Goal: Information Seeking & Learning: Learn about a topic

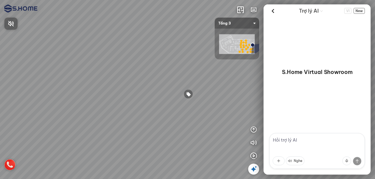
click at [115, 72] on div at bounding box center [187, 89] width 375 height 179
click at [231, 38] on img at bounding box center [237, 44] width 36 height 20
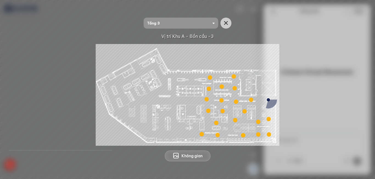
click at [245, 112] on div at bounding box center [244, 111] width 4 height 4
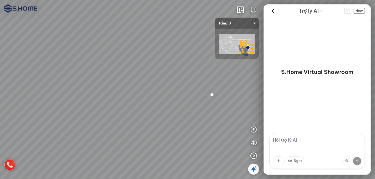
drag, startPoint x: 160, startPoint y: 113, endPoint x: 200, endPoint y: 83, distance: 50.0
click at [200, 83] on div at bounding box center [187, 89] width 375 height 179
click at [236, 44] on img at bounding box center [237, 44] width 36 height 20
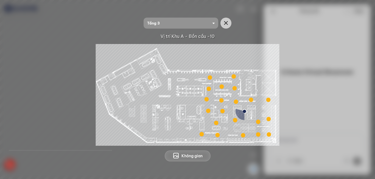
click at [259, 122] on div at bounding box center [258, 121] width 4 height 4
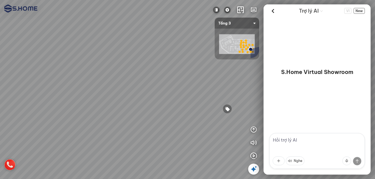
click at [255, 169] on icon at bounding box center [253, 168] width 7 height 7
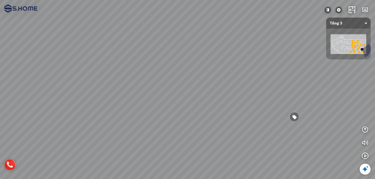
drag, startPoint x: 129, startPoint y: 119, endPoint x: 227, endPoint y: 114, distance: 97.8
click at [227, 114] on div at bounding box center [187, 89] width 375 height 179
click at [340, 9] on img at bounding box center [338, 10] width 7 height 7
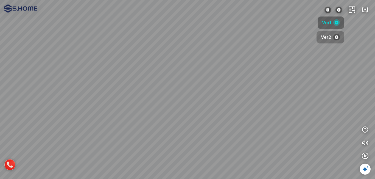
click at [328, 37] on span "Ver2" at bounding box center [326, 37] width 10 height 7
drag, startPoint x: 208, startPoint y: 94, endPoint x: 220, endPoint y: 69, distance: 27.6
click at [220, 69] on div at bounding box center [187, 89] width 375 height 179
drag, startPoint x: 242, startPoint y: 97, endPoint x: 191, endPoint y: 118, distance: 55.0
click at [191, 118] on div at bounding box center [187, 89] width 375 height 179
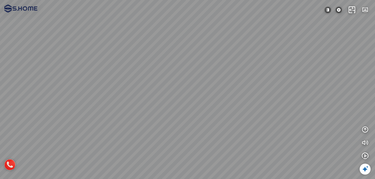
drag, startPoint x: 203, startPoint y: 102, endPoint x: 216, endPoint y: 85, distance: 21.6
click at [216, 85] on div at bounding box center [187, 89] width 375 height 179
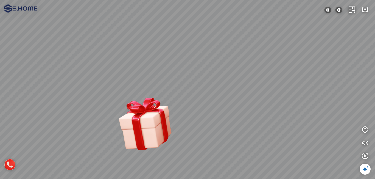
drag, startPoint x: 211, startPoint y: 85, endPoint x: 247, endPoint y: 71, distance: 38.6
click at [247, 71] on div at bounding box center [187, 89] width 375 height 179
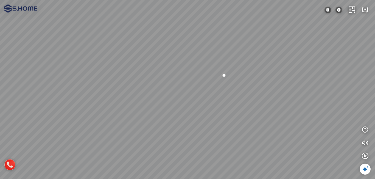
drag, startPoint x: 227, startPoint y: 91, endPoint x: 296, endPoint y: 58, distance: 76.0
click at [296, 58] on div at bounding box center [187, 89] width 375 height 179
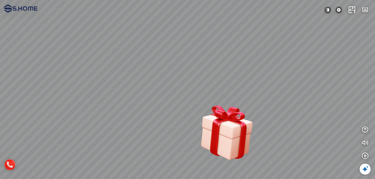
drag, startPoint x: 285, startPoint y: 82, endPoint x: 275, endPoint y: 124, distance: 42.7
click at [275, 123] on div at bounding box center [187, 89] width 375 height 179
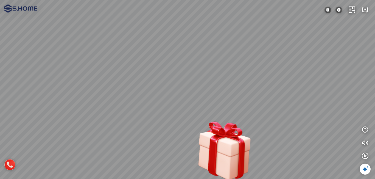
click at [275, 124] on div at bounding box center [187, 89] width 375 height 179
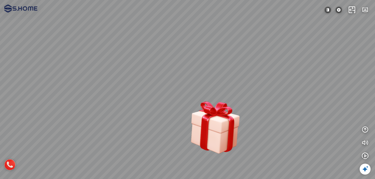
drag, startPoint x: 275, startPoint y: 124, endPoint x: 266, endPoint y: 104, distance: 21.3
click at [266, 104] on div at bounding box center [187, 89] width 375 height 179
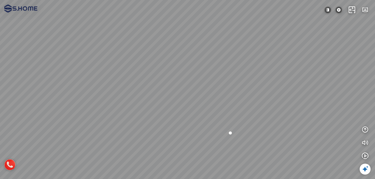
drag, startPoint x: 264, startPoint y: 103, endPoint x: 283, endPoint y: 106, distance: 19.5
click at [283, 106] on div at bounding box center [187, 89] width 375 height 179
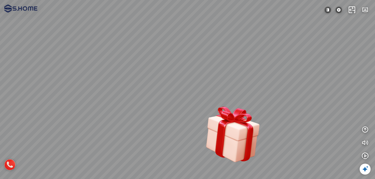
click at [246, 132] on div at bounding box center [232, 136] width 62 height 68
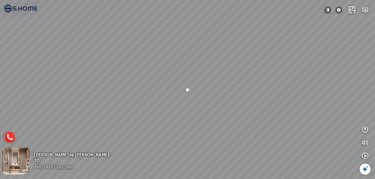
click at [73, 165] on span "Xem thêm" at bounding box center [64, 167] width 16 height 4
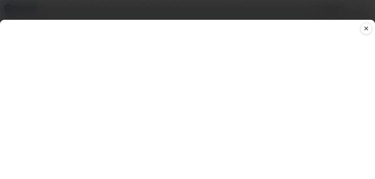
click at [363, 27] on icon at bounding box center [366, 28] width 7 height 7
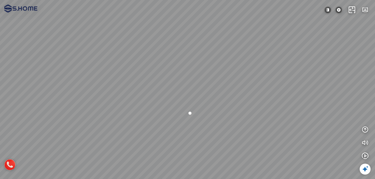
drag, startPoint x: 232, startPoint y: 66, endPoint x: 235, endPoint y: 89, distance: 23.5
click at [235, 89] on div at bounding box center [187, 89] width 375 height 179
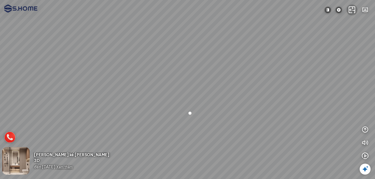
click at [350, 10] on icon "button" at bounding box center [352, 10] width 7 height 7
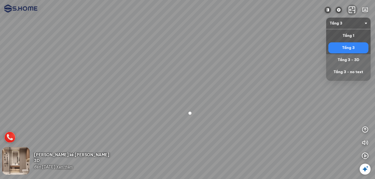
click at [347, 25] on span "Tầng 3" at bounding box center [348, 23] width 37 height 11
click at [346, 33] on div "Tầng 1" at bounding box center [348, 35] width 36 height 7
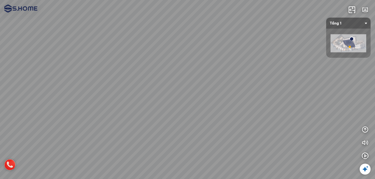
drag, startPoint x: 210, startPoint y: 111, endPoint x: 88, endPoint y: 91, distance: 122.9
click at [49, 89] on div at bounding box center [187, 89] width 375 height 179
drag, startPoint x: 106, startPoint y: 93, endPoint x: 81, endPoint y: 94, distance: 24.4
click at [42, 93] on div at bounding box center [187, 89] width 375 height 179
drag, startPoint x: 123, startPoint y: 94, endPoint x: 142, endPoint y: 94, distance: 19.5
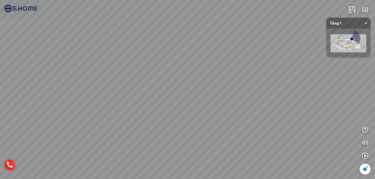
click at [89, 97] on div at bounding box center [187, 89] width 375 height 179
click at [342, 40] on img at bounding box center [348, 43] width 36 height 18
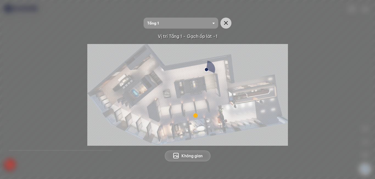
click at [195, 115] on div at bounding box center [195, 115] width 4 height 4
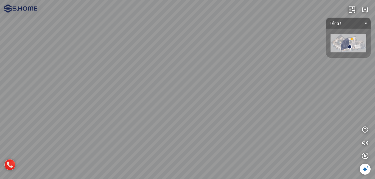
drag, startPoint x: 182, startPoint y: 128, endPoint x: 155, endPoint y: 97, distance: 41.8
click at [151, 96] on div at bounding box center [187, 89] width 375 height 179
drag, startPoint x: 207, startPoint y: 99, endPoint x: 80, endPoint y: 102, distance: 126.5
click at [55, 99] on div at bounding box center [187, 89] width 375 height 179
drag, startPoint x: 239, startPoint y: 125, endPoint x: 209, endPoint y: 133, distance: 31.3
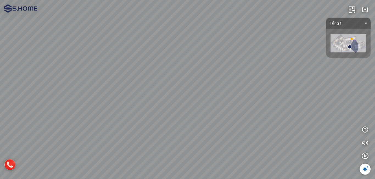
click at [209, 133] on div at bounding box center [187, 89] width 375 height 179
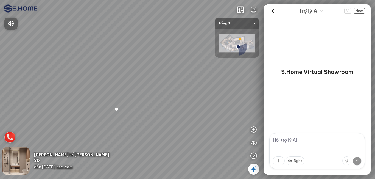
click at [250, 171] on div at bounding box center [187, 89] width 375 height 179
click at [254, 170] on icon at bounding box center [253, 168] width 7 height 7
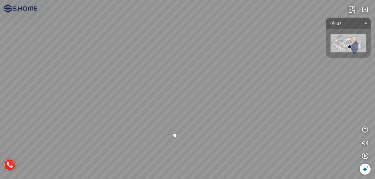
drag, startPoint x: 212, startPoint y: 130, endPoint x: 236, endPoint y: 172, distance: 49.0
click at [235, 173] on div at bounding box center [187, 89] width 375 height 179
drag, startPoint x: 268, startPoint y: 151, endPoint x: 240, endPoint y: 150, distance: 27.5
click at [240, 150] on div at bounding box center [187, 89] width 375 height 179
drag, startPoint x: 198, startPoint y: 149, endPoint x: 304, endPoint y: 110, distance: 113.5
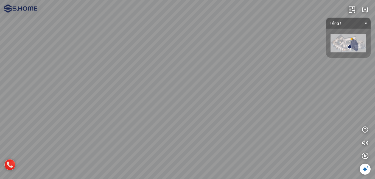
click at [304, 110] on div at bounding box center [187, 89] width 375 height 179
click at [298, 110] on div at bounding box center [187, 89] width 375 height 179
click at [228, 102] on div at bounding box center [233, 100] width 23 height 22
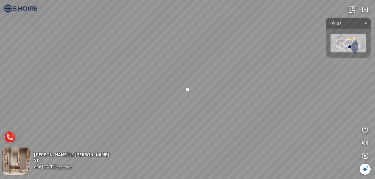
click at [73, 165] on span "Xem thêm" at bounding box center [64, 167] width 16 height 4
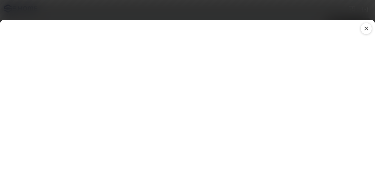
click at [366, 28] on icon at bounding box center [366, 28] width 7 height 7
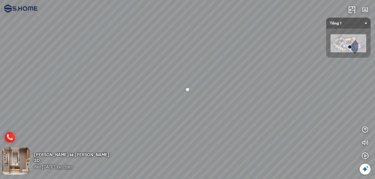
click at [73, 165] on span "Xem thêm" at bounding box center [64, 167] width 16 height 4
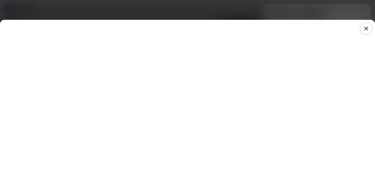
click at [365, 27] on icon at bounding box center [366, 28] width 7 height 7
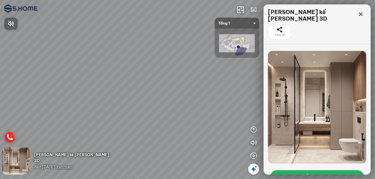
click at [313, 32] on div at bounding box center [187, 89] width 375 height 179
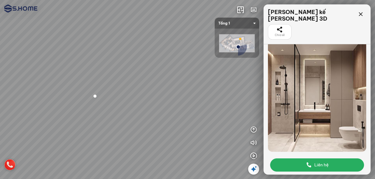
drag, startPoint x: 99, startPoint y: 103, endPoint x: 179, endPoint y: 108, distance: 80.3
click at [169, 104] on div at bounding box center [187, 89] width 375 height 179
click at [321, 161] on span "Liên hệ" at bounding box center [321, 164] width 14 height 7
drag, startPoint x: 183, startPoint y: 35, endPoint x: 189, endPoint y: 57, distance: 23.2
click at [189, 57] on div at bounding box center [187, 89] width 375 height 179
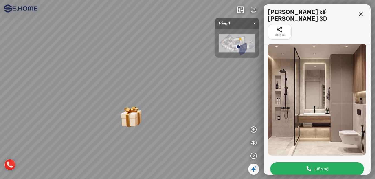
scroll to position [12, 0]
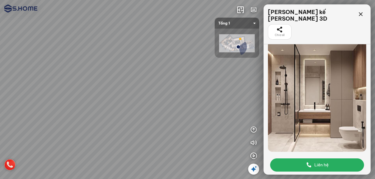
drag, startPoint x: 178, startPoint y: 120, endPoint x: 195, endPoint y: 97, distance: 28.6
click at [195, 97] on div at bounding box center [187, 89] width 375 height 179
drag, startPoint x: 180, startPoint y: 114, endPoint x: 195, endPoint y: 103, distance: 18.7
click at [195, 103] on div at bounding box center [187, 89] width 375 height 179
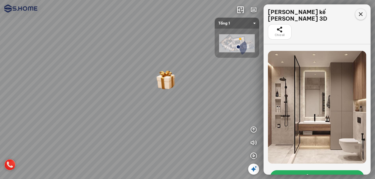
click at [362, 15] on icon at bounding box center [360, 14] width 7 height 7
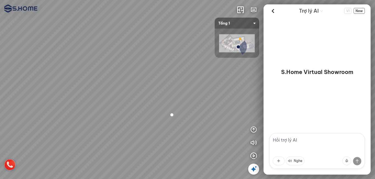
drag, startPoint x: 117, startPoint y: 121, endPoint x: 181, endPoint y: 154, distance: 71.5
click at [181, 155] on div at bounding box center [187, 89] width 375 height 179
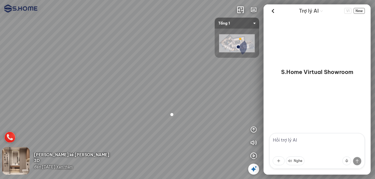
click at [73, 165] on span "Xem thêm" at bounding box center [64, 167] width 16 height 4
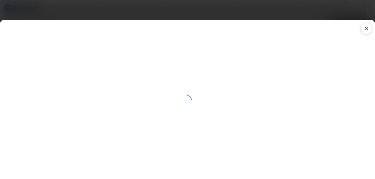
click at [364, 29] on icon at bounding box center [366, 28] width 7 height 7
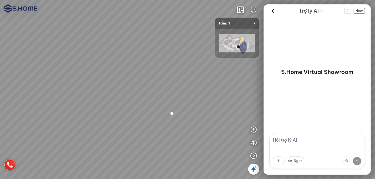
drag, startPoint x: 210, startPoint y: 83, endPoint x: 198, endPoint y: 77, distance: 13.4
click at [198, 77] on div at bounding box center [187, 89] width 375 height 179
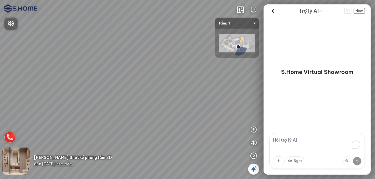
drag, startPoint x: 168, startPoint y: 66, endPoint x: 186, endPoint y: 58, distance: 19.4
click at [186, 58] on div at bounding box center [187, 89] width 375 height 179
click at [193, 49] on div at bounding box center [187, 89] width 375 height 179
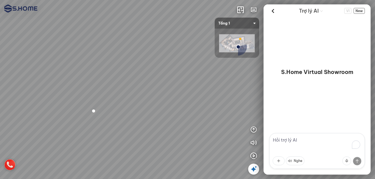
click at [240, 24] on span "Tầng 1" at bounding box center [236, 23] width 37 height 11
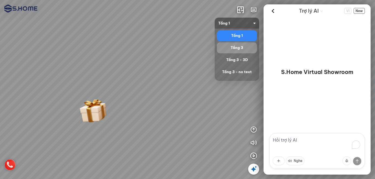
click at [240, 46] on div "Tầng 3" at bounding box center [237, 47] width 36 height 7
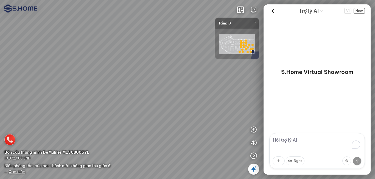
click at [253, 170] on icon at bounding box center [253, 168] width 7 height 7
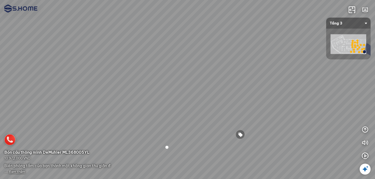
click at [333, 44] on img at bounding box center [348, 44] width 36 height 20
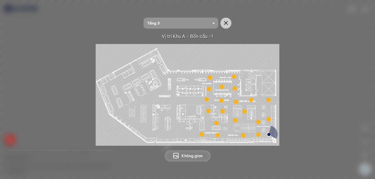
click at [236, 102] on div at bounding box center [236, 101] width 4 height 4
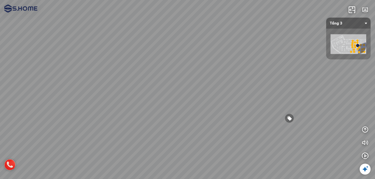
drag, startPoint x: 236, startPoint y: 118, endPoint x: 195, endPoint y: 112, distance: 41.3
click at [185, 112] on div at bounding box center [187, 89] width 375 height 179
drag, startPoint x: 229, startPoint y: 116, endPoint x: 164, endPoint y: 98, distance: 66.8
click at [155, 96] on div at bounding box center [187, 89] width 375 height 179
drag, startPoint x: 239, startPoint y: 112, endPoint x: 123, endPoint y: 88, distance: 118.3
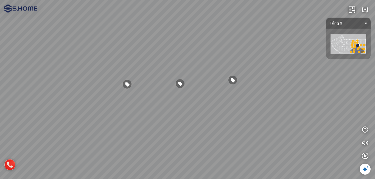
click at [123, 88] on div at bounding box center [187, 89] width 375 height 179
drag, startPoint x: 198, startPoint y: 105, endPoint x: 250, endPoint y: 108, distance: 52.3
click at [242, 106] on div at bounding box center [187, 89] width 375 height 179
drag, startPoint x: 225, startPoint y: 94, endPoint x: 285, endPoint y: 123, distance: 67.4
click at [285, 122] on div at bounding box center [187, 89] width 375 height 179
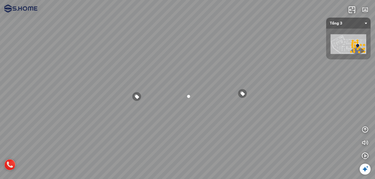
drag, startPoint x: 267, startPoint y: 99, endPoint x: 224, endPoint y: 100, distance: 43.1
click at [224, 100] on div at bounding box center [187, 89] width 375 height 179
drag, startPoint x: 271, startPoint y: 99, endPoint x: 323, endPoint y: 70, distance: 60.2
click at [323, 70] on div at bounding box center [187, 89] width 375 height 179
drag, startPoint x: 269, startPoint y: 87, endPoint x: 261, endPoint y: 97, distance: 12.7
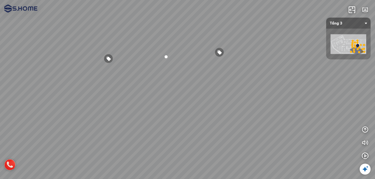
click at [261, 97] on div at bounding box center [187, 89] width 375 height 179
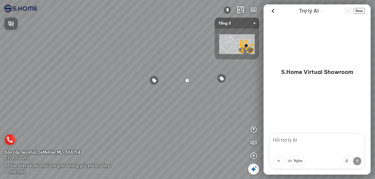
drag, startPoint x: 141, startPoint y: 80, endPoint x: 117, endPoint y: 80, distance: 23.9
click at [112, 80] on div at bounding box center [187, 89] width 375 height 179
drag, startPoint x: 170, startPoint y: 58, endPoint x: 127, endPoint y: 60, distance: 43.4
click at [127, 60] on div at bounding box center [187, 89] width 375 height 179
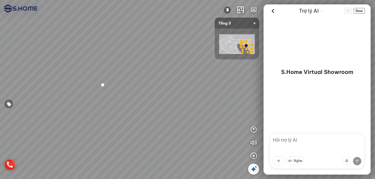
drag, startPoint x: 203, startPoint y: 76, endPoint x: 147, endPoint y: 77, distance: 56.5
click at [147, 77] on div at bounding box center [187, 89] width 375 height 179
drag, startPoint x: 172, startPoint y: 76, endPoint x: 150, endPoint y: 79, distance: 22.5
click at [150, 79] on div at bounding box center [187, 89] width 375 height 179
drag, startPoint x: 161, startPoint y: 75, endPoint x: 157, endPoint y: 89, distance: 14.8
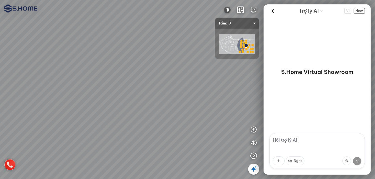
click at [157, 89] on div at bounding box center [187, 89] width 375 height 179
drag, startPoint x: 195, startPoint y: 87, endPoint x: 169, endPoint y: 83, distance: 26.4
click at [169, 83] on div at bounding box center [187, 89] width 375 height 179
drag, startPoint x: 172, startPoint y: 78, endPoint x: 167, endPoint y: 87, distance: 10.4
click at [167, 87] on div at bounding box center [187, 89] width 375 height 179
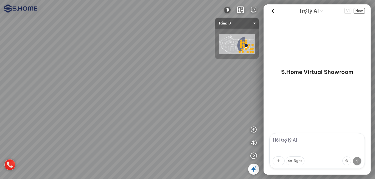
drag, startPoint x: 109, startPoint y: 87, endPoint x: 189, endPoint y: 74, distance: 80.8
click at [185, 74] on div at bounding box center [187, 89] width 375 height 179
drag, startPoint x: 187, startPoint y: 70, endPoint x: 176, endPoint y: 85, distance: 19.4
click at [176, 85] on div at bounding box center [187, 89] width 375 height 179
drag, startPoint x: 175, startPoint y: 86, endPoint x: 171, endPoint y: 86, distance: 4.4
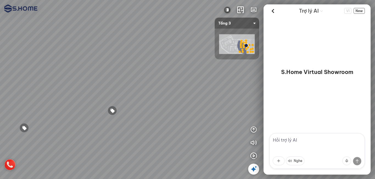
click at [171, 86] on div at bounding box center [187, 89] width 375 height 179
drag, startPoint x: 151, startPoint y: 92, endPoint x: 201, endPoint y: 89, distance: 50.6
click at [196, 89] on div at bounding box center [187, 89] width 375 height 179
drag, startPoint x: 139, startPoint y: 88, endPoint x: 198, endPoint y: 87, distance: 59.3
click at [187, 87] on div at bounding box center [187, 89] width 375 height 179
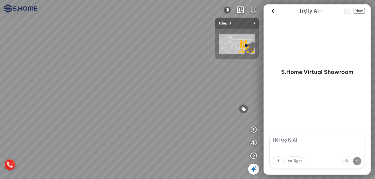
drag, startPoint x: 170, startPoint y: 88, endPoint x: 186, endPoint y: 90, distance: 16.7
click at [186, 90] on div at bounding box center [187, 89] width 375 height 179
drag, startPoint x: 182, startPoint y: 90, endPoint x: 121, endPoint y: 94, distance: 61.0
click at [112, 94] on div at bounding box center [187, 89] width 375 height 179
drag, startPoint x: 105, startPoint y: 92, endPoint x: 102, endPoint y: 89, distance: 4.5
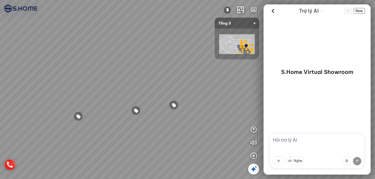
click at [91, 89] on div at bounding box center [187, 89] width 375 height 179
drag, startPoint x: 144, startPoint y: 92, endPoint x: 105, endPoint y: 86, distance: 39.1
click at [105, 86] on div at bounding box center [187, 89] width 375 height 179
drag, startPoint x: 142, startPoint y: 84, endPoint x: 138, endPoint y: 86, distance: 4.9
click at [138, 86] on div at bounding box center [187, 89] width 375 height 179
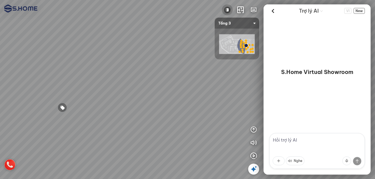
click at [228, 9] on img at bounding box center [227, 10] width 7 height 7
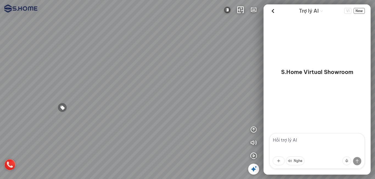
drag, startPoint x: 166, startPoint y: 86, endPoint x: 195, endPoint y: 85, distance: 28.9
click at [195, 85] on div at bounding box center [187, 89] width 375 height 179
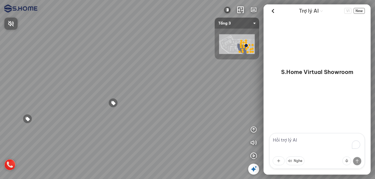
click at [226, 8] on div at bounding box center [187, 89] width 375 height 179
click at [226, 8] on img at bounding box center [227, 10] width 7 height 7
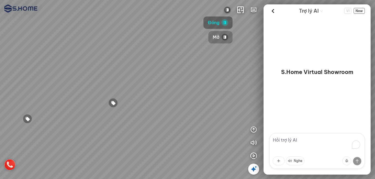
click at [217, 37] on span "Mở" at bounding box center [216, 37] width 7 height 7
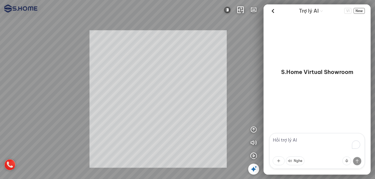
click at [158, 99] on div "INFO: krpano 1.20.8 (build [DATE]) INFO: HTML5/Desktop - Chrome 140.0 - WebGL I…" at bounding box center [187, 89] width 375 height 179
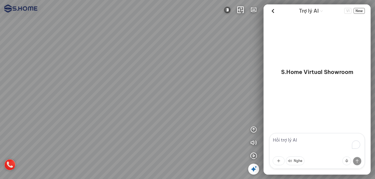
drag, startPoint x: 151, startPoint y: 118, endPoint x: 82, endPoint y: 47, distance: 99.0
click at [74, 39] on div at bounding box center [187, 89] width 375 height 179
drag, startPoint x: 112, startPoint y: 56, endPoint x: 94, endPoint y: 110, distance: 56.3
click at [80, 118] on div at bounding box center [187, 89] width 375 height 179
drag, startPoint x: 106, startPoint y: 88, endPoint x: 139, endPoint y: 63, distance: 40.5
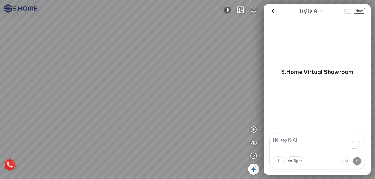
click at [83, 114] on div at bounding box center [187, 89] width 375 height 179
drag, startPoint x: 139, startPoint y: 63, endPoint x: 32, endPoint y: 63, distance: 106.8
click at [31, 61] on div at bounding box center [187, 89] width 375 height 179
drag, startPoint x: 105, startPoint y: 75, endPoint x: 88, endPoint y: 94, distance: 25.4
click at [88, 94] on div at bounding box center [187, 89] width 375 height 179
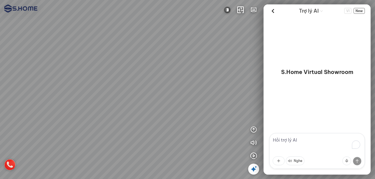
drag, startPoint x: 122, startPoint y: 55, endPoint x: 176, endPoint y: 47, distance: 55.2
click at [176, 48] on div at bounding box center [187, 89] width 375 height 179
drag, startPoint x: 150, startPoint y: 100, endPoint x: 67, endPoint y: 37, distance: 103.8
click at [41, 22] on div at bounding box center [187, 89] width 375 height 179
drag, startPoint x: 83, startPoint y: 42, endPoint x: 84, endPoint y: 55, distance: 13.2
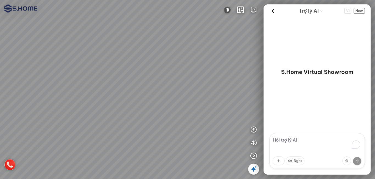
click at [84, 55] on div at bounding box center [187, 89] width 375 height 179
drag, startPoint x: 127, startPoint y: 47, endPoint x: 88, endPoint y: 60, distance: 41.7
click at [88, 60] on div at bounding box center [187, 89] width 375 height 179
drag, startPoint x: 106, startPoint y: 64, endPoint x: 71, endPoint y: 64, distance: 34.3
click at [71, 64] on div at bounding box center [187, 89] width 375 height 179
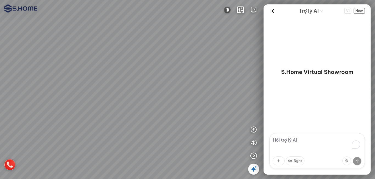
drag, startPoint x: 150, startPoint y: 66, endPoint x: 129, endPoint y: 67, distance: 21.4
click at [129, 67] on div at bounding box center [187, 89] width 375 height 179
drag, startPoint x: 174, startPoint y: 67, endPoint x: 114, endPoint y: 64, distance: 60.2
click at [119, 64] on div at bounding box center [187, 89] width 375 height 179
drag, startPoint x: 195, startPoint y: 69, endPoint x: 226, endPoint y: 53, distance: 35.0
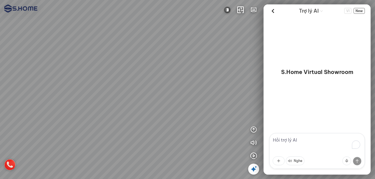
click at [175, 63] on div at bounding box center [187, 89] width 375 height 179
drag, startPoint x: 125, startPoint y: 57, endPoint x: 147, endPoint y: 31, distance: 34.5
click at [146, 33] on div at bounding box center [187, 89] width 375 height 179
drag, startPoint x: 167, startPoint y: 66, endPoint x: 173, endPoint y: 14, distance: 52.5
click at [171, 19] on div at bounding box center [187, 89] width 375 height 179
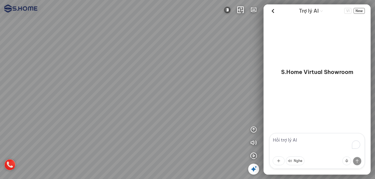
drag, startPoint x: 178, startPoint y: 45, endPoint x: 193, endPoint y: 82, distance: 39.2
click at [193, 82] on div at bounding box center [187, 89] width 375 height 179
drag, startPoint x: 161, startPoint y: 51, endPoint x: 145, endPoint y: 74, distance: 28.0
click at [148, 84] on div at bounding box center [187, 89] width 375 height 179
drag, startPoint x: 158, startPoint y: 88, endPoint x: 189, endPoint y: 110, distance: 38.1
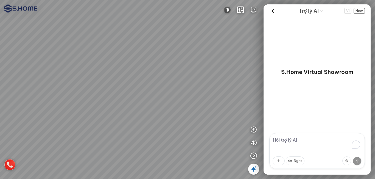
click at [189, 110] on div at bounding box center [187, 89] width 375 height 179
drag, startPoint x: 157, startPoint y: 70, endPoint x: 213, endPoint y: 102, distance: 63.8
click at [213, 102] on div at bounding box center [187, 89] width 375 height 179
click at [197, 65] on div at bounding box center [187, 89] width 375 height 179
drag, startPoint x: 153, startPoint y: 62, endPoint x: 201, endPoint y: 71, distance: 49.1
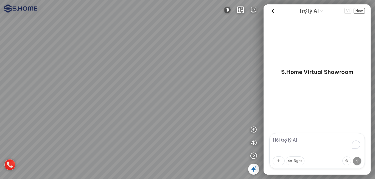
click at [200, 70] on div at bounding box center [187, 89] width 375 height 179
drag, startPoint x: 162, startPoint y: 65, endPoint x: 166, endPoint y: 92, distance: 26.6
click at [166, 92] on div at bounding box center [187, 89] width 375 height 179
drag, startPoint x: 172, startPoint y: 72, endPoint x: 179, endPoint y: 116, distance: 44.7
click at [179, 116] on div at bounding box center [187, 89] width 375 height 179
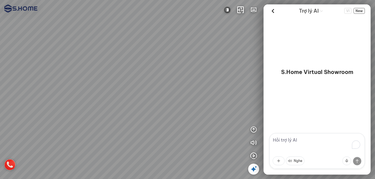
drag, startPoint x: 174, startPoint y: 60, endPoint x: 78, endPoint y: 59, distance: 96.3
click at [78, 59] on div at bounding box center [187, 89] width 375 height 179
drag, startPoint x: 148, startPoint y: 78, endPoint x: 103, endPoint y: 72, distance: 45.8
click at [103, 72] on div at bounding box center [187, 89] width 375 height 179
drag, startPoint x: 170, startPoint y: 78, endPoint x: 146, endPoint y: 76, distance: 24.0
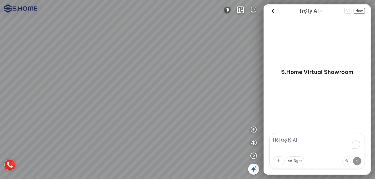
click at [119, 72] on div at bounding box center [187, 89] width 375 height 179
drag, startPoint x: 146, startPoint y: 76, endPoint x: 86, endPoint y: 68, distance: 60.1
click at [68, 68] on div at bounding box center [187, 89] width 375 height 179
drag, startPoint x: 118, startPoint y: 68, endPoint x: 101, endPoint y: 68, distance: 17.3
click at [101, 68] on div at bounding box center [187, 89] width 375 height 179
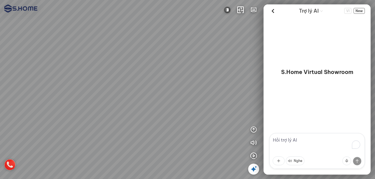
drag, startPoint x: 162, startPoint y: 77, endPoint x: 113, endPoint y: 74, distance: 50.0
click at [113, 74] on div at bounding box center [187, 89] width 375 height 179
drag, startPoint x: 165, startPoint y: 84, endPoint x: 126, endPoint y: 75, distance: 40.5
click at [126, 75] on div at bounding box center [187, 89] width 375 height 179
drag, startPoint x: 174, startPoint y: 80, endPoint x: 140, endPoint y: 77, distance: 33.9
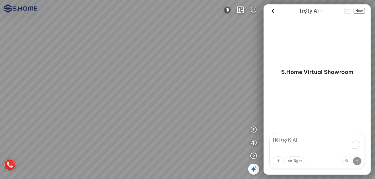
click at [140, 77] on div at bounding box center [187, 89] width 375 height 179
drag, startPoint x: 178, startPoint y: 84, endPoint x: 175, endPoint y: 85, distance: 3.7
click at [175, 85] on div at bounding box center [187, 89] width 375 height 179
drag, startPoint x: 175, startPoint y: 72, endPoint x: 116, endPoint y: 72, distance: 58.5
click at [116, 72] on div at bounding box center [187, 89] width 375 height 179
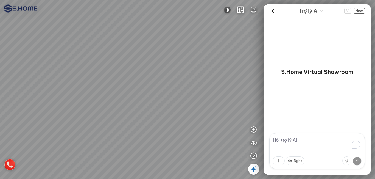
drag, startPoint x: 141, startPoint y: 61, endPoint x: 163, endPoint y: 106, distance: 49.6
click at [163, 106] on div at bounding box center [187, 89] width 375 height 179
drag, startPoint x: 105, startPoint y: 89, endPoint x: 102, endPoint y: 88, distance: 3.2
click at [102, 88] on div at bounding box center [187, 89] width 375 height 179
drag, startPoint x: 150, startPoint y: 100, endPoint x: 104, endPoint y: 92, distance: 46.4
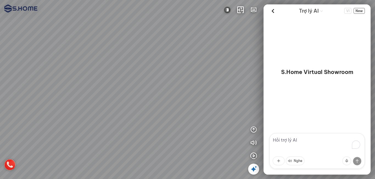
click at [104, 92] on div at bounding box center [187, 89] width 375 height 179
drag, startPoint x: 152, startPoint y: 104, endPoint x: 120, endPoint y: 67, distance: 49.0
click at [71, 61] on div at bounding box center [187, 89] width 375 height 179
drag, startPoint x: 120, startPoint y: 67, endPoint x: 16, endPoint y: 65, distance: 104.3
click at [11, 63] on div at bounding box center [187, 89] width 375 height 179
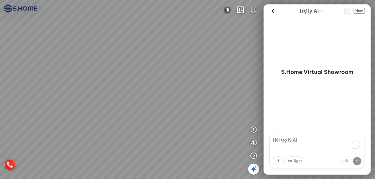
drag, startPoint x: 95, startPoint y: 66, endPoint x: 88, endPoint y: 66, distance: 7.1
click at [88, 66] on div at bounding box center [187, 89] width 375 height 179
drag, startPoint x: 123, startPoint y: 63, endPoint x: 89, endPoint y: 76, distance: 36.3
click at [89, 76] on div at bounding box center [187, 89] width 375 height 179
drag, startPoint x: 140, startPoint y: 72, endPoint x: 125, endPoint y: 72, distance: 15.6
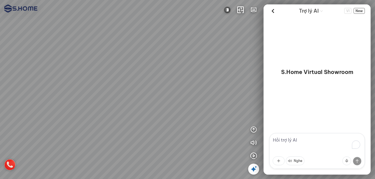
click at [125, 72] on div at bounding box center [187, 89] width 375 height 179
drag, startPoint x: 150, startPoint y: 63, endPoint x: 111, endPoint y: 64, distance: 38.4
click at [110, 64] on div at bounding box center [187, 89] width 375 height 179
click at [254, 167] on icon at bounding box center [253, 168] width 7 height 7
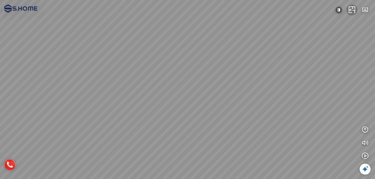
click at [353, 9] on icon "button" at bounding box center [352, 10] width 7 height 7
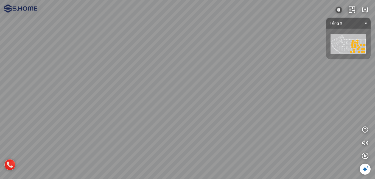
click at [343, 43] on img at bounding box center [348, 44] width 36 height 20
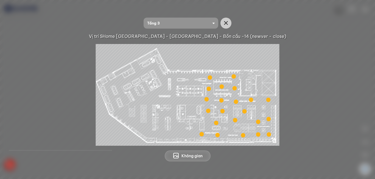
click at [304, 92] on div at bounding box center [187, 95] width 349 height 102
click at [258, 122] on div at bounding box center [258, 121] width 4 height 4
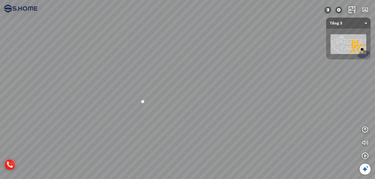
drag, startPoint x: 270, startPoint y: 121, endPoint x: 174, endPoint y: 114, distance: 96.6
click at [174, 114] on div at bounding box center [187, 89] width 375 height 179
click at [339, 8] on img at bounding box center [338, 10] width 7 height 7
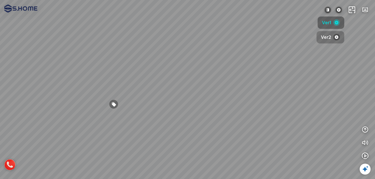
click at [327, 37] on span "Ver2" at bounding box center [326, 37] width 10 height 7
click at [160, 89] on div at bounding box center [187, 89] width 375 height 179
drag, startPoint x: 241, startPoint y: 88, endPoint x: 158, endPoint y: 86, distance: 82.9
click at [137, 85] on div at bounding box center [187, 89] width 375 height 179
drag, startPoint x: 214, startPoint y: 84, endPoint x: 135, endPoint y: 77, distance: 78.8
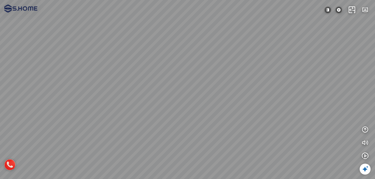
click at [135, 77] on div at bounding box center [187, 89] width 375 height 179
click at [183, 87] on div at bounding box center [187, 89] width 375 height 179
drag, startPoint x: 187, startPoint y: 73, endPoint x: 261, endPoint y: 72, distance: 73.6
click at [261, 72] on div at bounding box center [187, 89] width 375 height 179
drag, startPoint x: 184, startPoint y: 72, endPoint x: 266, endPoint y: 118, distance: 94.5
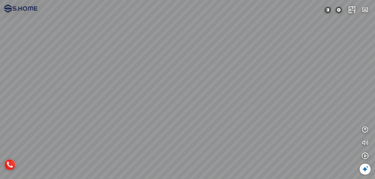
click at [266, 118] on div at bounding box center [187, 89] width 375 height 179
drag, startPoint x: 227, startPoint y: 89, endPoint x: 265, endPoint y: 100, distance: 39.2
click at [265, 100] on div at bounding box center [187, 89] width 375 height 179
drag, startPoint x: 202, startPoint y: 100, endPoint x: 277, endPoint y: 102, distance: 74.7
click at [274, 102] on div at bounding box center [187, 89] width 375 height 179
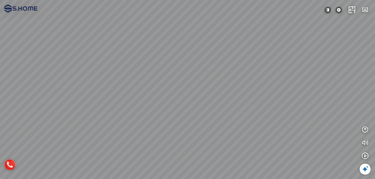
drag, startPoint x: 117, startPoint y: 86, endPoint x: 218, endPoint y: 81, distance: 100.5
click at [218, 81] on div at bounding box center [187, 89] width 375 height 179
drag, startPoint x: 203, startPoint y: 82, endPoint x: 270, endPoint y: 33, distance: 83.3
click at [270, 33] on div at bounding box center [187, 89] width 375 height 179
drag, startPoint x: 146, startPoint y: 81, endPoint x: 235, endPoint y: 82, distance: 88.9
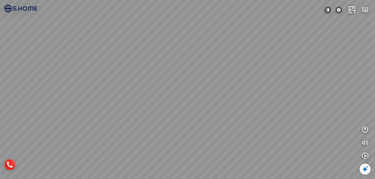
click at [231, 81] on div at bounding box center [187, 89] width 375 height 179
drag, startPoint x: 126, startPoint y: 78, endPoint x: 254, endPoint y: 79, distance: 127.6
click at [244, 78] on div at bounding box center [187, 89] width 375 height 179
drag, startPoint x: 186, startPoint y: 81, endPoint x: 302, endPoint y: 83, distance: 115.8
click at [335, 76] on div at bounding box center [187, 89] width 375 height 179
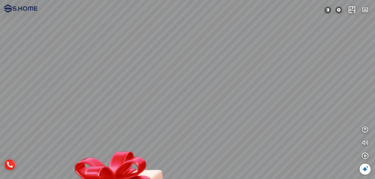
drag, startPoint x: 210, startPoint y: 88, endPoint x: 283, endPoint y: 47, distance: 83.2
click at [283, 47] on div at bounding box center [187, 89] width 375 height 179
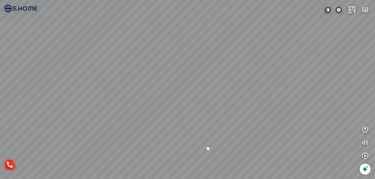
drag, startPoint x: 205, startPoint y: 100, endPoint x: 249, endPoint y: 101, distance: 43.9
click at [249, 101] on div at bounding box center [187, 89] width 375 height 179
drag, startPoint x: 183, startPoint y: 64, endPoint x: 244, endPoint y: 119, distance: 81.6
click at [244, 119] on div at bounding box center [187, 89] width 375 height 179
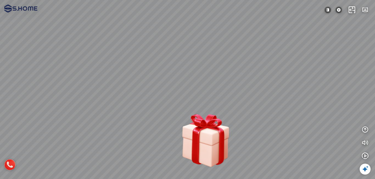
drag, startPoint x: 215, startPoint y: 107, endPoint x: 267, endPoint y: 101, distance: 52.2
click at [267, 101] on div at bounding box center [187, 89] width 375 height 179
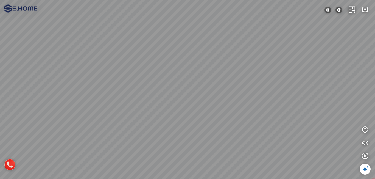
drag, startPoint x: 166, startPoint y: 89, endPoint x: 237, endPoint y: 108, distance: 73.5
click at [237, 108] on div at bounding box center [187, 89] width 375 height 179
drag, startPoint x: 177, startPoint y: 91, endPoint x: 218, endPoint y: 128, distance: 55.6
click at [218, 128] on div at bounding box center [187, 89] width 375 height 179
drag, startPoint x: 190, startPoint y: 71, endPoint x: 234, endPoint y: 66, distance: 44.5
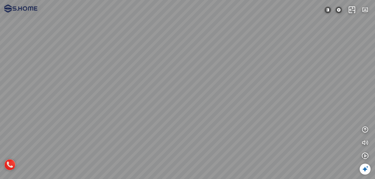
click at [234, 66] on div at bounding box center [187, 89] width 375 height 179
click at [353, 9] on icon "button" at bounding box center [352, 10] width 7 height 7
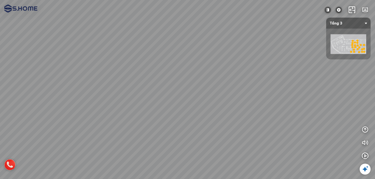
click at [335, 47] on img at bounding box center [348, 44] width 36 height 20
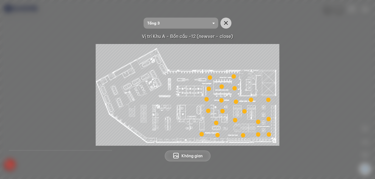
click at [237, 100] on div at bounding box center [236, 101] width 4 height 4
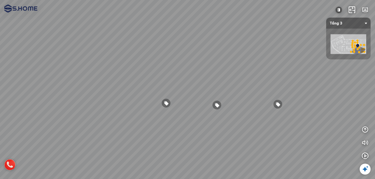
drag, startPoint x: 251, startPoint y: 98, endPoint x: 129, endPoint y: 87, distance: 122.8
click at [129, 88] on div at bounding box center [187, 89] width 375 height 179
drag, startPoint x: 211, startPoint y: 92, endPoint x: 167, endPoint y: 92, distance: 44.2
click at [147, 92] on div at bounding box center [187, 89] width 375 height 179
drag, startPoint x: 221, startPoint y: 94, endPoint x: 211, endPoint y: 97, distance: 10.9
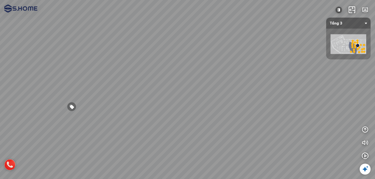
click at [211, 97] on div at bounding box center [187, 89] width 375 height 179
drag, startPoint x: 276, startPoint y: 56, endPoint x: 314, endPoint y: 50, distance: 38.4
click at [305, 51] on div at bounding box center [187, 89] width 375 height 179
drag, startPoint x: 133, startPoint y: 55, endPoint x: 229, endPoint y: 46, distance: 96.4
click at [212, 43] on div at bounding box center [187, 89] width 375 height 179
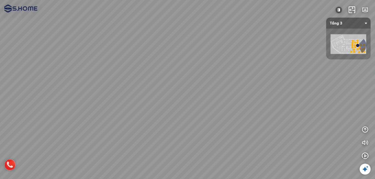
click at [186, 137] on div at bounding box center [187, 89] width 375 height 179
drag, startPoint x: 226, startPoint y: 125, endPoint x: 192, endPoint y: 121, distance: 34.6
click at [142, 121] on div at bounding box center [187, 89] width 375 height 179
drag, startPoint x: 223, startPoint y: 121, endPoint x: 205, endPoint y: 119, distance: 18.8
click at [174, 120] on div at bounding box center [187, 89] width 375 height 179
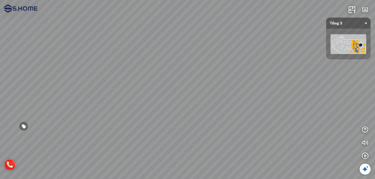
drag, startPoint x: 245, startPoint y: 119, endPoint x: 232, endPoint y: 122, distance: 13.6
click at [232, 122] on div at bounding box center [187, 89] width 375 height 179
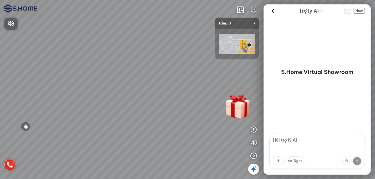
drag, startPoint x: 178, startPoint y: 120, endPoint x: 172, endPoint y: 117, distance: 7.1
click at [172, 119] on div at bounding box center [187, 89] width 375 height 179
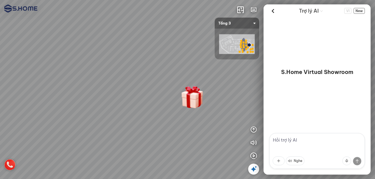
drag, startPoint x: 130, startPoint y: 104, endPoint x: 209, endPoint y: 100, distance: 79.4
click at [209, 100] on div at bounding box center [187, 89] width 375 height 179
drag, startPoint x: 206, startPoint y: 90, endPoint x: 214, endPoint y: 91, distance: 8.6
click at [222, 85] on div at bounding box center [187, 89] width 375 height 179
drag, startPoint x: 241, startPoint y: 116, endPoint x: 248, endPoint y: 116, distance: 7.1
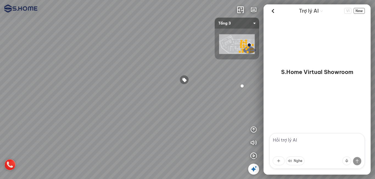
click at [248, 116] on div at bounding box center [187, 89] width 375 height 179
drag, startPoint x: 220, startPoint y: 125, endPoint x: 172, endPoint y: 124, distance: 48.9
click at [172, 124] on div at bounding box center [187, 89] width 375 height 179
drag, startPoint x: 179, startPoint y: 115, endPoint x: 152, endPoint y: 119, distance: 27.4
click at [151, 117] on div at bounding box center [187, 89] width 375 height 179
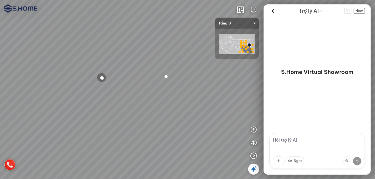
drag, startPoint x: 193, startPoint y: 102, endPoint x: 205, endPoint y: 101, distance: 12.4
click at [205, 101] on div at bounding box center [187, 89] width 375 height 179
drag, startPoint x: 158, startPoint y: 110, endPoint x: 177, endPoint y: 114, distance: 19.5
click at [177, 114] on div at bounding box center [187, 89] width 375 height 179
drag, startPoint x: 165, startPoint y: 92, endPoint x: 194, endPoint y: 71, distance: 35.9
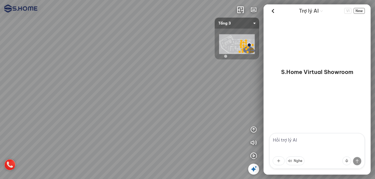
click at [194, 71] on div at bounding box center [187, 89] width 375 height 179
click at [19, 170] on span "Xem thêm" at bounding box center [17, 171] width 16 height 4
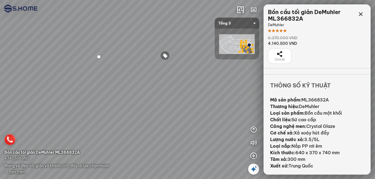
scroll to position [229, 0]
drag, startPoint x: 335, startPoint y: 99, endPoint x: 298, endPoint y: 100, distance: 37.1
drag, startPoint x: 305, startPoint y: 20, endPoint x: 270, endPoint y: 19, distance: 35.7
click at [270, 19] on div "Bồn cầu tối giản DeMuhler ML366832A" at bounding box center [311, 15] width 87 height 13
copy div "ML366832A"
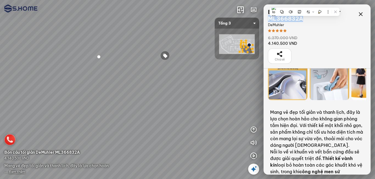
scroll to position [0, 0]
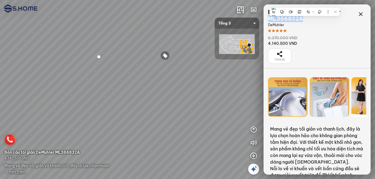
click at [330, 96] on div at bounding box center [330, 97] width 40 height 40
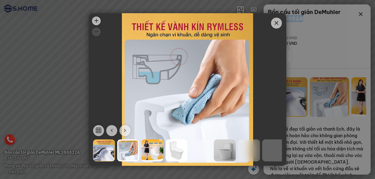
click at [153, 150] on div at bounding box center [152, 150] width 22 height 22
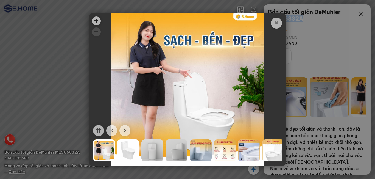
drag, startPoint x: 280, startPoint y: 23, endPoint x: 301, endPoint y: 49, distance: 33.6
click at [279, 23] on span "Close" at bounding box center [276, 23] width 11 height 11
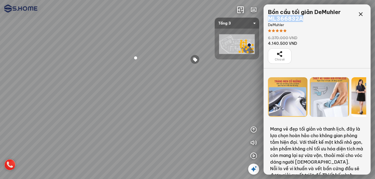
drag, startPoint x: 173, startPoint y: 103, endPoint x: 203, endPoint y: 107, distance: 29.9
click at [203, 107] on div at bounding box center [187, 89] width 375 height 179
click at [252, 143] on icon "button" at bounding box center [253, 142] width 7 height 7
drag, startPoint x: 182, startPoint y: 64, endPoint x: 146, endPoint y: 59, distance: 36.3
click at [146, 59] on div at bounding box center [187, 89] width 375 height 179
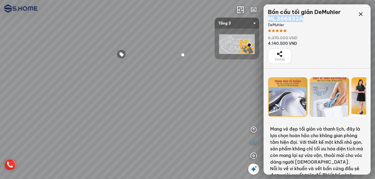
drag, startPoint x: 135, startPoint y: 54, endPoint x: 166, endPoint y: 56, distance: 30.5
click at [166, 56] on div at bounding box center [187, 89] width 375 height 179
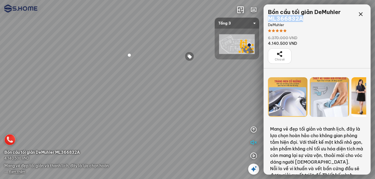
drag, startPoint x: 206, startPoint y: 86, endPoint x: 168, endPoint y: 105, distance: 42.8
click at [150, 111] on div at bounding box center [187, 89] width 375 height 179
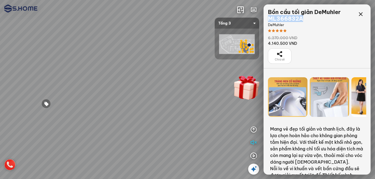
drag, startPoint x: 168, startPoint y: 100, endPoint x: 125, endPoint y: 102, distance: 42.6
click at [119, 102] on div at bounding box center [187, 89] width 375 height 179
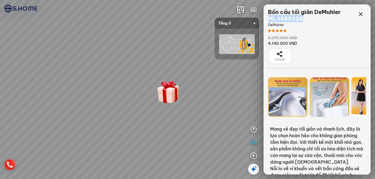
drag, startPoint x: 187, startPoint y: 97, endPoint x: 178, endPoint y: 110, distance: 16.6
click at [178, 110] on div at bounding box center [187, 89] width 375 height 179
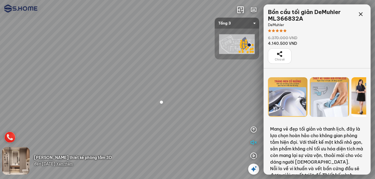
click at [163, 98] on div at bounding box center [161, 102] width 24 height 24
click at [159, 22] on div at bounding box center [159, 22] width 0 height 0
click at [95, 95] on div at bounding box center [187, 89] width 375 height 179
click at [72, 164] on span "Xem thêm" at bounding box center [64, 164] width 16 height 4
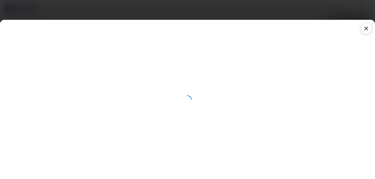
click at [364, 29] on icon at bounding box center [366, 28] width 7 height 7
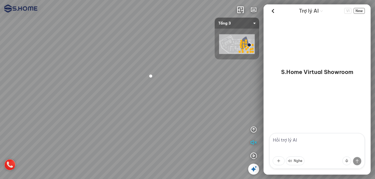
drag, startPoint x: 160, startPoint y: 116, endPoint x: 190, endPoint y: 94, distance: 37.6
click at [190, 94] on div at bounding box center [187, 89] width 375 height 179
drag, startPoint x: 186, startPoint y: 105, endPoint x: 168, endPoint y: 101, distance: 19.2
click at [161, 101] on div at bounding box center [187, 89] width 375 height 179
drag, startPoint x: 177, startPoint y: 100, endPoint x: 195, endPoint y: 102, distance: 18.2
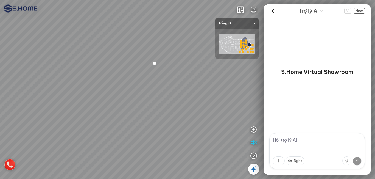
click at [189, 102] on div at bounding box center [187, 89] width 375 height 179
drag, startPoint x: 196, startPoint y: 102, endPoint x: 193, endPoint y: 106, distance: 4.7
click at [193, 106] on div at bounding box center [187, 89] width 375 height 179
drag, startPoint x: 192, startPoint y: 99, endPoint x: 195, endPoint y: 95, distance: 4.5
click at [195, 95] on div at bounding box center [187, 89] width 375 height 179
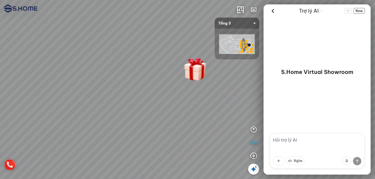
drag, startPoint x: 195, startPoint y: 95, endPoint x: 202, endPoint y: 124, distance: 29.5
click at [202, 116] on div at bounding box center [187, 89] width 375 height 179
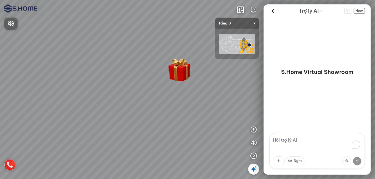
drag, startPoint x: 203, startPoint y: 108, endPoint x: 173, endPoint y: 135, distance: 40.2
click at [173, 135] on div at bounding box center [187, 89] width 375 height 179
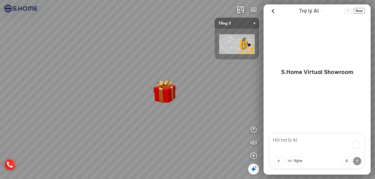
drag, startPoint x: 200, startPoint y: 95, endPoint x: 180, endPoint y: 128, distance: 39.3
click at [180, 128] on div at bounding box center [187, 89] width 375 height 179
drag, startPoint x: 177, startPoint y: 133, endPoint x: 184, endPoint y: 124, distance: 10.9
click at [184, 124] on div at bounding box center [187, 89] width 375 height 179
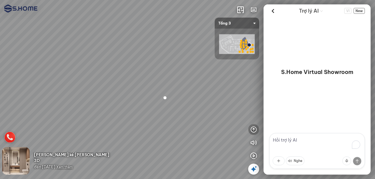
click at [255, 128] on icon "button" at bounding box center [253, 129] width 7 height 7
click at [240, 103] on img "button" at bounding box center [238, 103] width 7 height 7
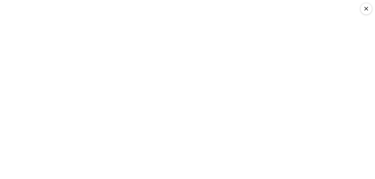
click at [367, 7] on icon at bounding box center [366, 8] width 7 height 7
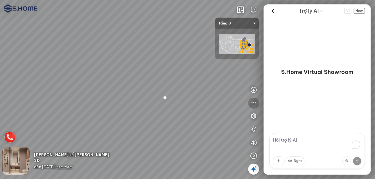
click at [252, 105] on icon "button" at bounding box center [253, 103] width 7 height 7
click at [229, 46] on img at bounding box center [237, 44] width 36 height 20
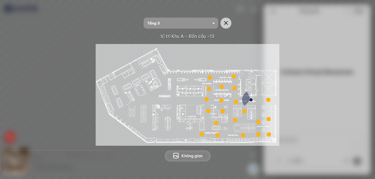
click at [258, 120] on div at bounding box center [258, 121] width 4 height 4
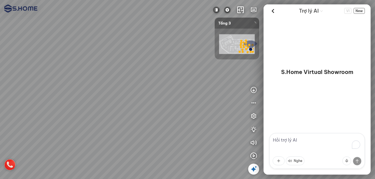
click at [174, 88] on div at bounding box center [187, 89] width 375 height 179
drag, startPoint x: 167, startPoint y: 92, endPoint x: 86, endPoint y: 81, distance: 81.4
click at [56, 72] on div at bounding box center [187, 89] width 375 height 179
click at [128, 59] on div at bounding box center [187, 89] width 375 height 179
drag, startPoint x: 123, startPoint y: 72, endPoint x: 190, endPoint y: 68, distance: 67.1
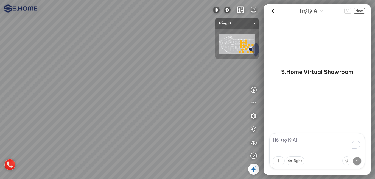
click at [177, 68] on div at bounding box center [187, 89] width 375 height 179
drag, startPoint x: 124, startPoint y: 69, endPoint x: 191, endPoint y: 94, distance: 72.3
click at [181, 93] on div at bounding box center [187, 89] width 375 height 179
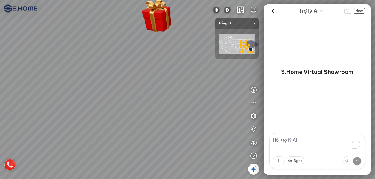
drag, startPoint x: 133, startPoint y: 77, endPoint x: 145, endPoint y: 77, distance: 11.8
click at [142, 80] on div at bounding box center [187, 89] width 375 height 179
drag, startPoint x: 153, startPoint y: 90, endPoint x: 179, endPoint y: 73, distance: 31.1
click at [179, 73] on div at bounding box center [187, 89] width 375 height 179
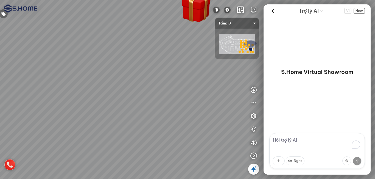
drag, startPoint x: 159, startPoint y: 68, endPoint x: 169, endPoint y: 77, distance: 13.2
click at [169, 77] on div at bounding box center [187, 89] width 375 height 179
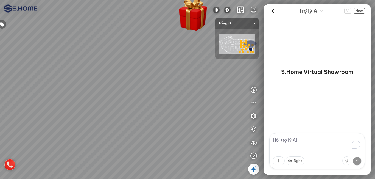
drag, startPoint x: 188, startPoint y: 50, endPoint x: 183, endPoint y: 63, distance: 13.8
click at [183, 63] on div at bounding box center [187, 89] width 375 height 179
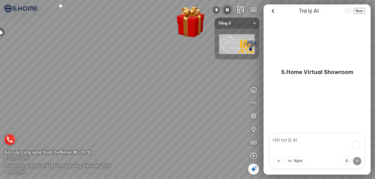
click at [230, 10] on img at bounding box center [227, 10] width 7 height 7
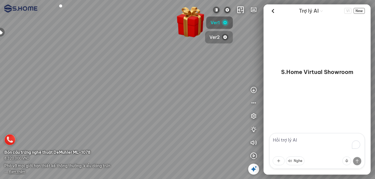
click at [219, 37] on span "Ver2" at bounding box center [214, 37] width 10 height 7
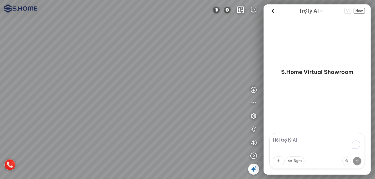
drag, startPoint x: 175, startPoint y: 106, endPoint x: 220, endPoint y: 94, distance: 46.8
click at [220, 94] on div at bounding box center [187, 89] width 375 height 179
drag, startPoint x: 187, startPoint y: 81, endPoint x: 192, endPoint y: 95, distance: 15.3
click at [192, 95] on div at bounding box center [187, 89] width 375 height 179
drag, startPoint x: 195, startPoint y: 114, endPoint x: 193, endPoint y: 105, distance: 9.9
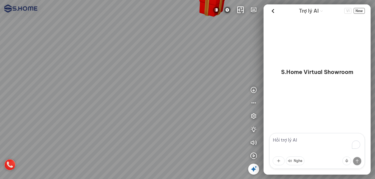
click at [193, 105] on div at bounding box center [187, 89] width 375 height 179
click at [228, 11] on img at bounding box center [227, 10] width 7 height 7
drag, startPoint x: 174, startPoint y: 88, endPoint x: 187, endPoint y: 57, distance: 34.5
click at [186, 57] on div at bounding box center [187, 89] width 375 height 179
drag, startPoint x: 188, startPoint y: 62, endPoint x: 169, endPoint y: 83, distance: 28.2
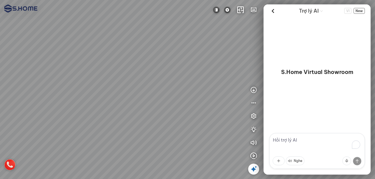
click at [169, 83] on div at bounding box center [187, 89] width 375 height 179
click at [231, 10] on button at bounding box center [227, 9] width 11 height 11
click at [217, 23] on span "Ver1" at bounding box center [215, 22] width 9 height 7
drag, startPoint x: 210, startPoint y: 69, endPoint x: 161, endPoint y: 92, distance: 54.9
click at [161, 93] on div at bounding box center [187, 89] width 375 height 179
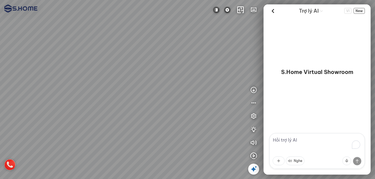
drag, startPoint x: 179, startPoint y: 66, endPoint x: 200, endPoint y: 39, distance: 33.7
click at [198, 39] on div at bounding box center [187, 89] width 375 height 179
drag, startPoint x: 167, startPoint y: 75, endPoint x: 177, endPoint y: 80, distance: 11.5
click at [176, 81] on div at bounding box center [187, 89] width 375 height 179
drag, startPoint x: 194, startPoint y: 55, endPoint x: 171, endPoint y: 94, distance: 44.9
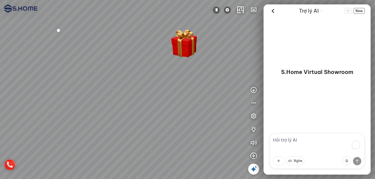
click at [171, 94] on div at bounding box center [187, 89] width 375 height 179
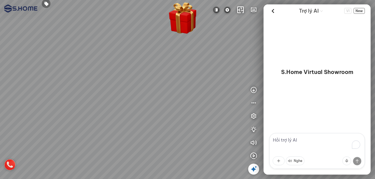
drag, startPoint x: 184, startPoint y: 87, endPoint x: 178, endPoint y: 67, distance: 21.0
click at [178, 67] on div at bounding box center [187, 89] width 375 height 179
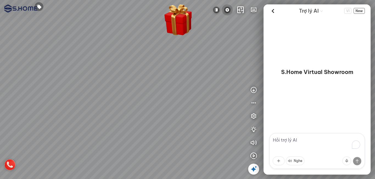
click at [229, 10] on img at bounding box center [227, 10] width 7 height 7
click at [214, 36] on span "Ver2" at bounding box center [214, 37] width 10 height 7
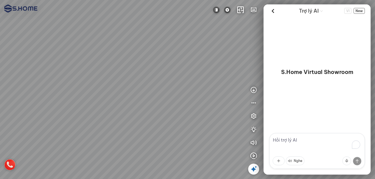
drag, startPoint x: 159, startPoint y: 112, endPoint x: 167, endPoint y: 73, distance: 39.1
click at [167, 69] on div at bounding box center [187, 89] width 375 height 179
drag, startPoint x: 162, startPoint y: 82, endPoint x: 183, endPoint y: 68, distance: 25.5
click at [183, 68] on div at bounding box center [187, 89] width 375 height 179
drag, startPoint x: 175, startPoint y: 65, endPoint x: 175, endPoint y: 99, distance: 33.2
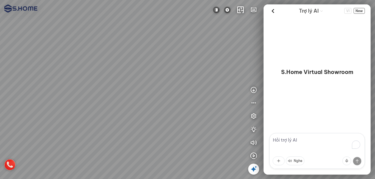
click at [175, 99] on div at bounding box center [187, 89] width 375 height 179
drag, startPoint x: 185, startPoint y: 90, endPoint x: 191, endPoint y: 67, distance: 23.3
click at [185, 96] on div at bounding box center [187, 89] width 375 height 179
click at [215, 8] on img at bounding box center [216, 10] width 7 height 7
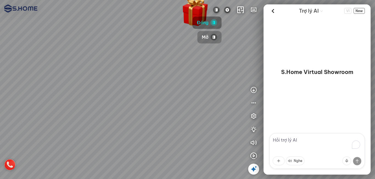
click at [209, 38] on button "Mở" at bounding box center [209, 37] width 24 height 12
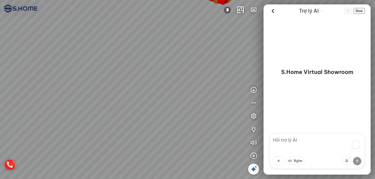
drag, startPoint x: 172, startPoint y: 121, endPoint x: 200, endPoint y: 97, distance: 37.2
click at [201, 99] on div at bounding box center [187, 89] width 375 height 179
drag, startPoint x: 158, startPoint y: 86, endPoint x: 227, endPoint y: 83, distance: 69.5
click at [223, 83] on div at bounding box center [187, 89] width 375 height 179
drag, startPoint x: 166, startPoint y: 78, endPoint x: 229, endPoint y: 83, distance: 62.4
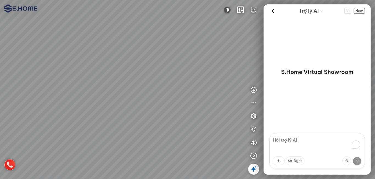
click at [227, 82] on div at bounding box center [187, 89] width 375 height 179
drag, startPoint x: 167, startPoint y: 81, endPoint x: 240, endPoint y: 81, distance: 73.8
click at [242, 81] on div at bounding box center [187, 89] width 375 height 179
drag, startPoint x: 186, startPoint y: 76, endPoint x: 142, endPoint y: 68, distance: 45.1
click at [142, 69] on div at bounding box center [187, 89] width 375 height 179
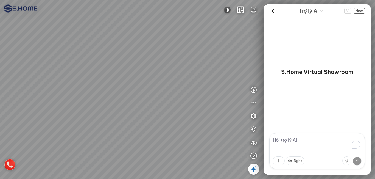
click at [74, 69] on div at bounding box center [187, 89] width 375 height 179
drag, startPoint x: 149, startPoint y: 77, endPoint x: 119, endPoint y: 79, distance: 30.0
click at [98, 80] on div at bounding box center [187, 89] width 375 height 179
drag, startPoint x: 164, startPoint y: 69, endPoint x: 99, endPoint y: 85, distance: 66.2
click at [99, 85] on div at bounding box center [187, 89] width 375 height 179
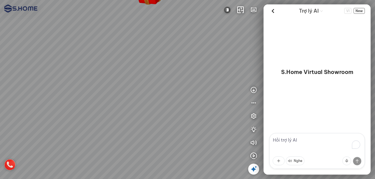
drag, startPoint x: 145, startPoint y: 62, endPoint x: 128, endPoint y: 74, distance: 21.1
click at [61, 92] on div at bounding box center [187, 89] width 375 height 179
drag, startPoint x: 137, startPoint y: 71, endPoint x: 111, endPoint y: 96, distance: 35.9
click at [111, 96] on div at bounding box center [187, 89] width 375 height 179
drag, startPoint x: 150, startPoint y: 80, endPoint x: 130, endPoint y: 98, distance: 26.9
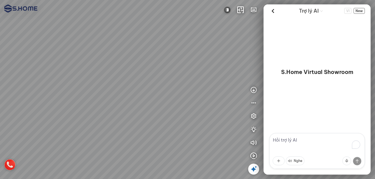
click at [130, 98] on div at bounding box center [187, 89] width 375 height 179
drag, startPoint x: 147, startPoint y: 106, endPoint x: 101, endPoint y: 49, distance: 73.0
click at [101, 49] on div at bounding box center [187, 89] width 375 height 179
drag, startPoint x: 113, startPoint y: 51, endPoint x: 47, endPoint y: 64, distance: 67.9
click at [47, 64] on div at bounding box center [187, 89] width 375 height 179
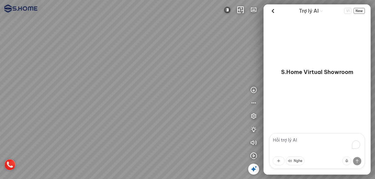
drag, startPoint x: 110, startPoint y: 52, endPoint x: 56, endPoint y: 78, distance: 60.4
click at [53, 80] on div at bounding box center [187, 89] width 375 height 179
drag, startPoint x: 112, startPoint y: 53, endPoint x: 105, endPoint y: 86, distance: 33.9
click at [104, 95] on div at bounding box center [187, 89] width 375 height 179
drag, startPoint x: 105, startPoint y: 79, endPoint x: 129, endPoint y: 89, distance: 26.9
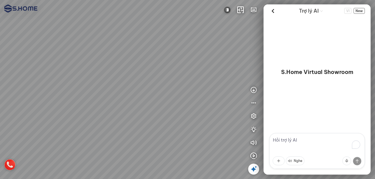
click at [128, 89] on div at bounding box center [187, 89] width 375 height 179
click at [256, 141] on icon "button" at bounding box center [253, 142] width 7 height 7
